Goal: Information Seeking & Learning: Learn about a topic

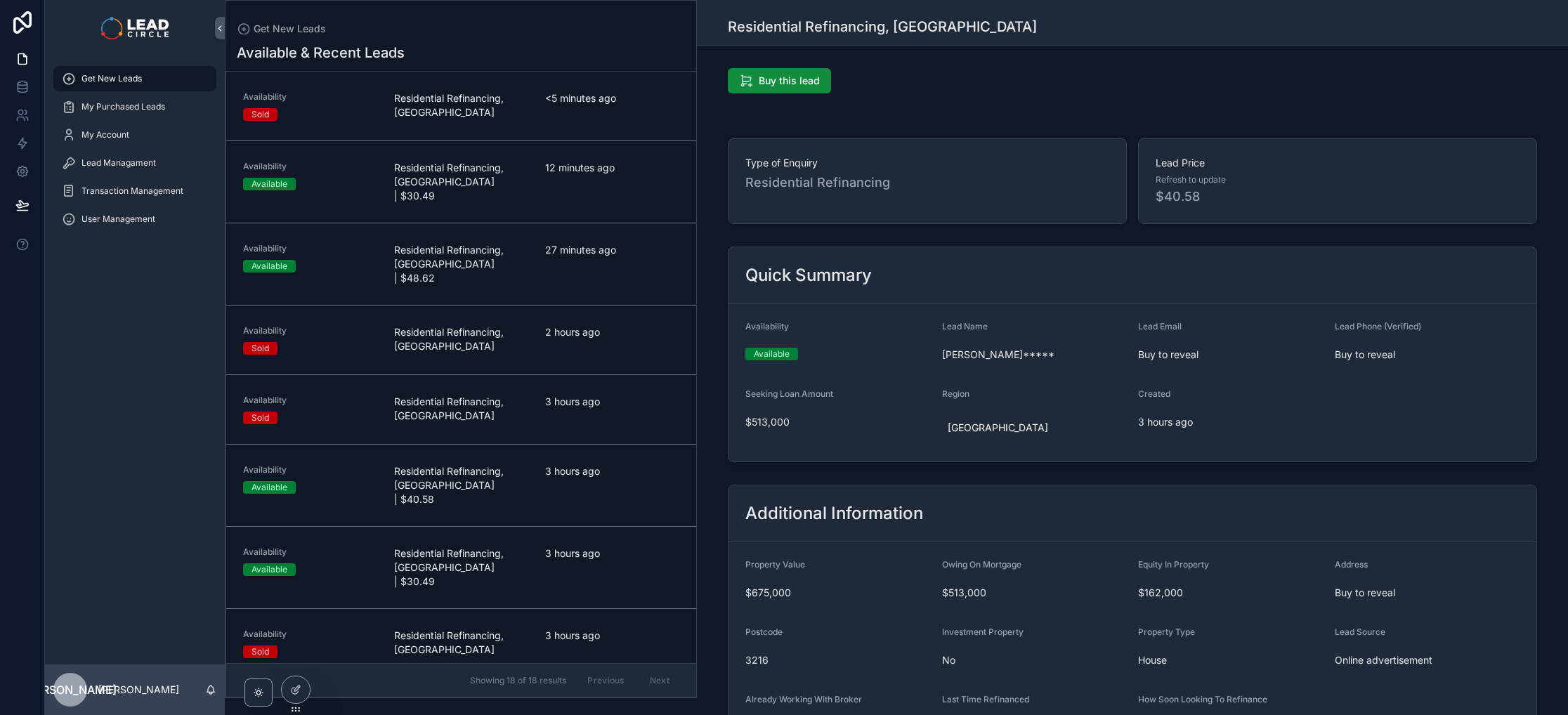
click at [738, 185] on div "Type of Enquiry Residential Refinancing" at bounding box center [927, 181] width 399 height 85
click at [642, 201] on div "12 minutes ago" at bounding box center [612, 182] width 135 height 42
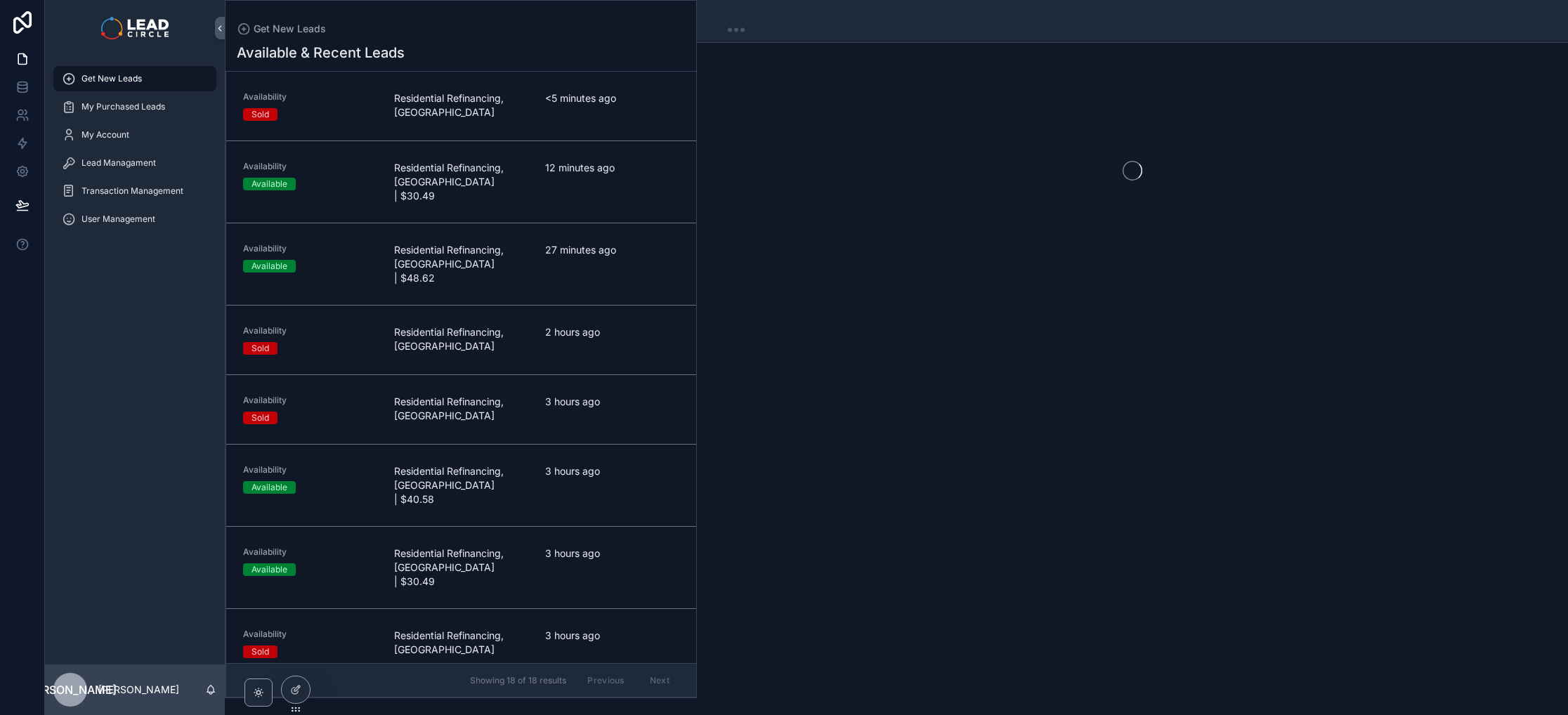
click at [591, 119] on div "<5 minutes ago" at bounding box center [612, 105] width 135 height 29
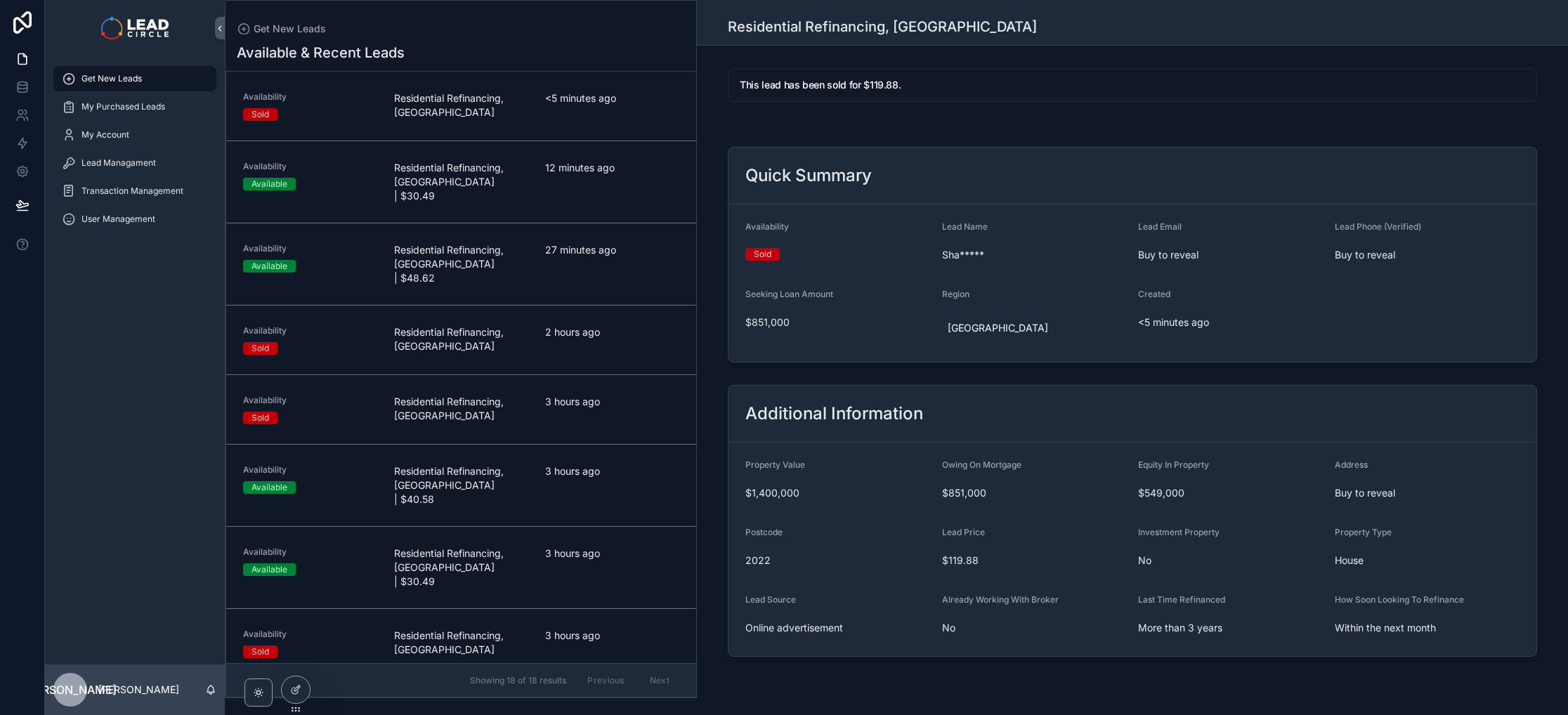
click at [595, 99] on span "<5 minutes ago" at bounding box center [612, 98] width 135 height 14
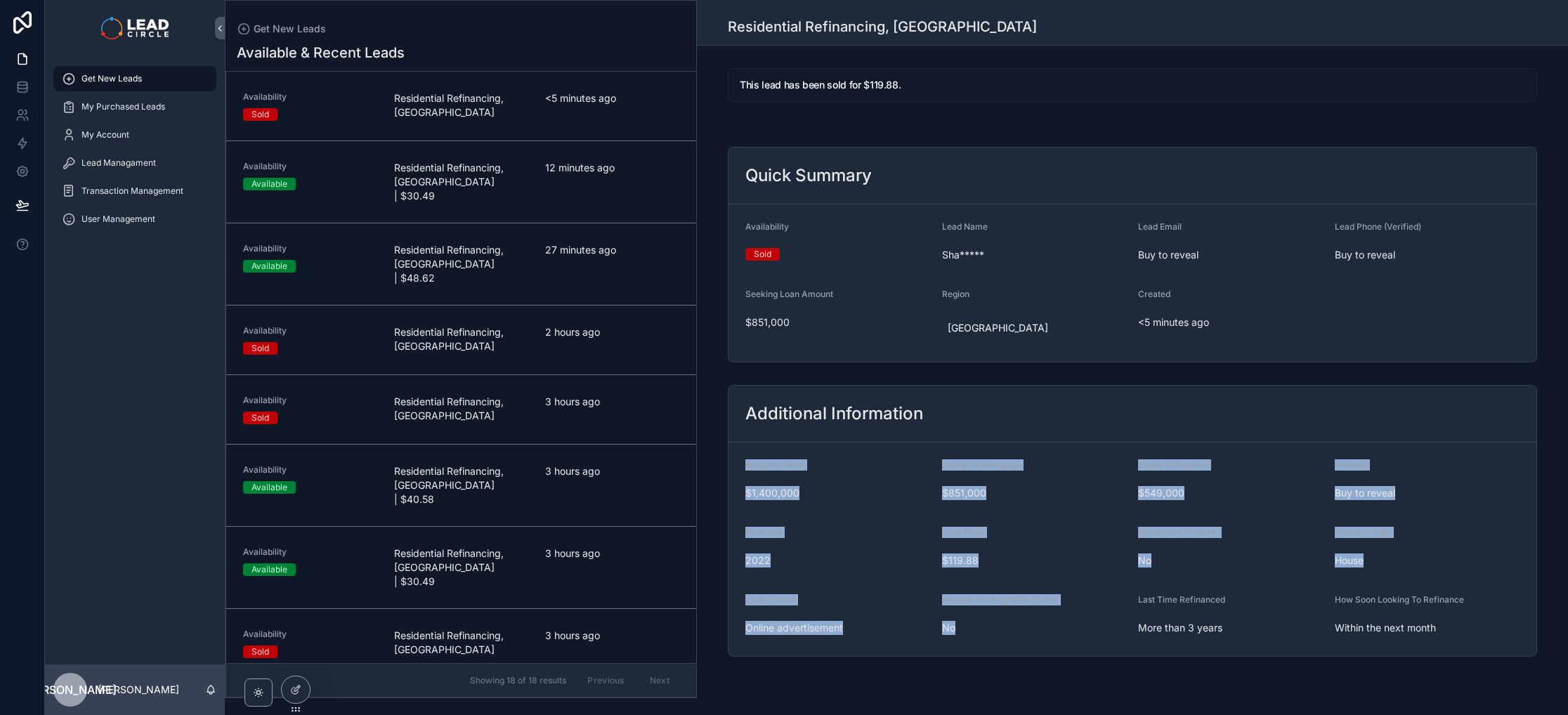
drag, startPoint x: 956, startPoint y: 438, endPoint x: 1007, endPoint y: 627, distance: 195.8
click at [1007, 627] on div "Additional Information Property Value $1,400,000 Owing On Mortgage $851,000 Equ…" at bounding box center [1132, 521] width 809 height 272
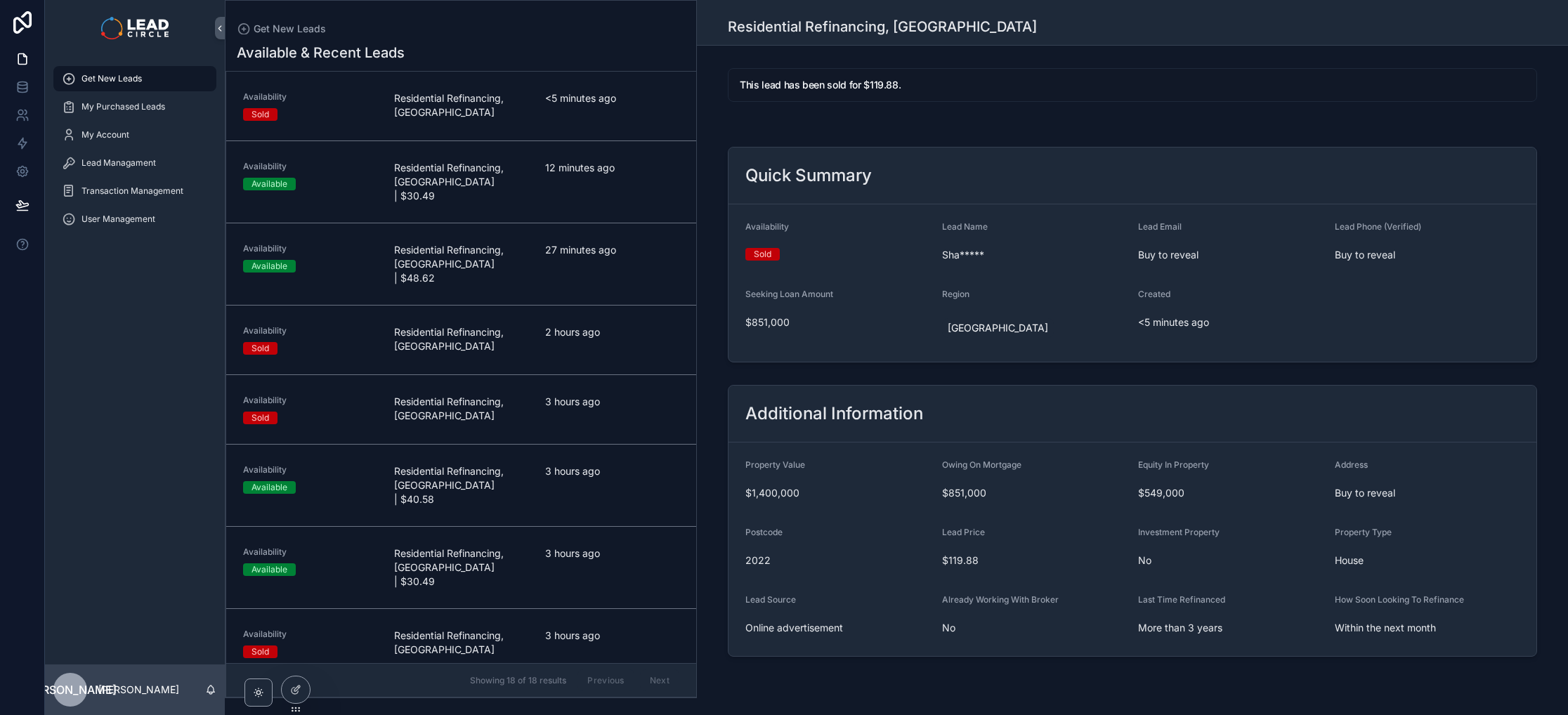
click at [1007, 627] on span "No" at bounding box center [1034, 628] width 186 height 14
drag, startPoint x: 862, startPoint y: 85, endPoint x: 892, endPoint y: 85, distance: 30.0
click at [886, 85] on h5 "This lead has been sold for $119.88." at bounding box center [1132, 84] width 785 height 9
click at [892, 85] on h5 "This lead has been sold for $119.88." at bounding box center [1132, 84] width 785 height 9
click at [145, 22] on img "scrollable content" at bounding box center [135, 28] width 66 height 23
